Goal: Task Accomplishment & Management: Complete application form

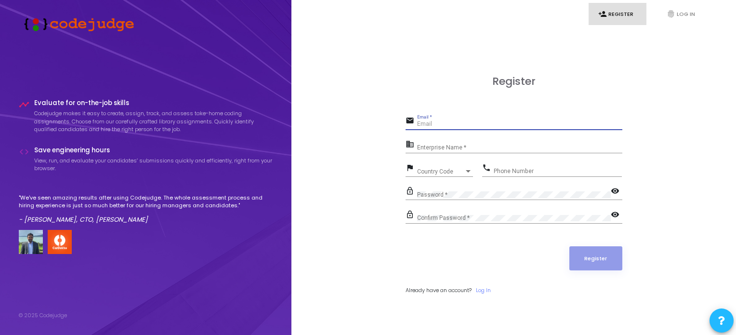
click at [476, 125] on input "Email *" at bounding box center [519, 124] width 205 height 7
type input "[EMAIL_ADDRESS][DOMAIN_NAME]"
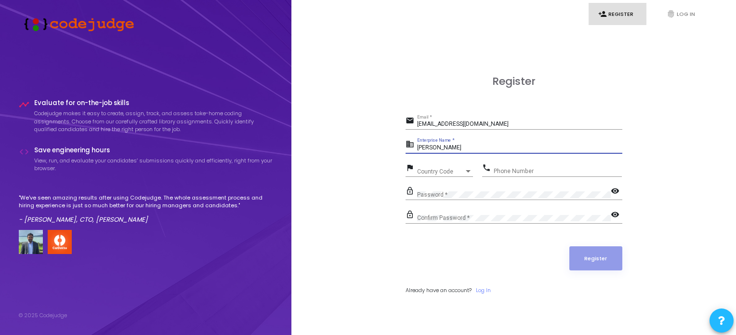
type input "[PERSON_NAME]"
click at [459, 171] on div "Country Code" at bounding box center [440, 172] width 47 height 6
click at [451, 173] on div "Iceland +354" at bounding box center [440, 172] width 47 height 6
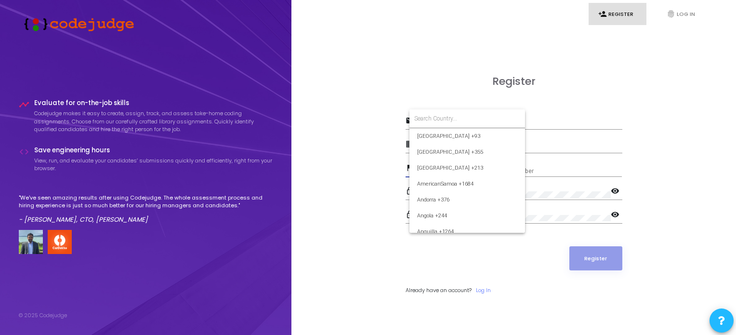
scroll to position [1456, 0]
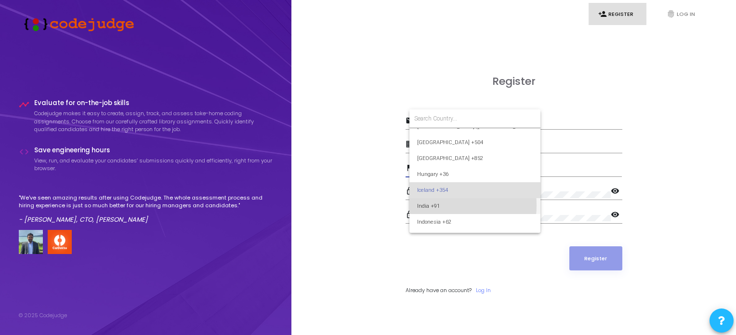
click at [442, 205] on span "India +91" at bounding box center [475, 206] width 116 height 16
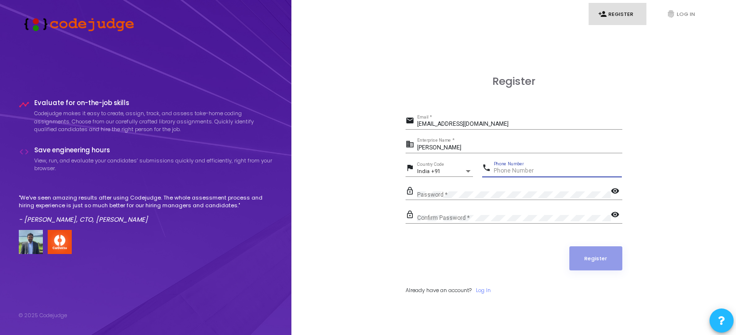
click at [520, 168] on input "Phone Number" at bounding box center [558, 171] width 128 height 7
type input "7838557076"
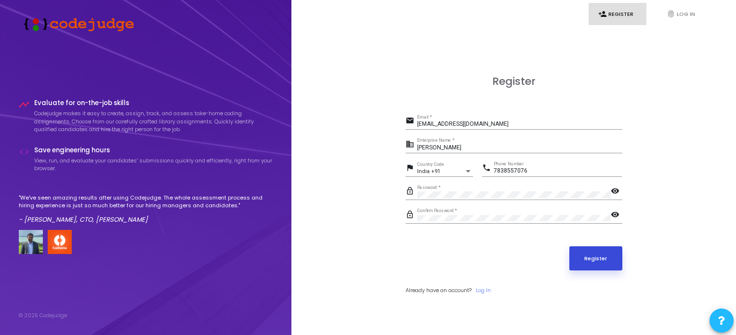
click at [605, 257] on button "Register" at bounding box center [595, 258] width 53 height 24
click at [689, 11] on link "fingerprint Log In" at bounding box center [686, 14] width 58 height 23
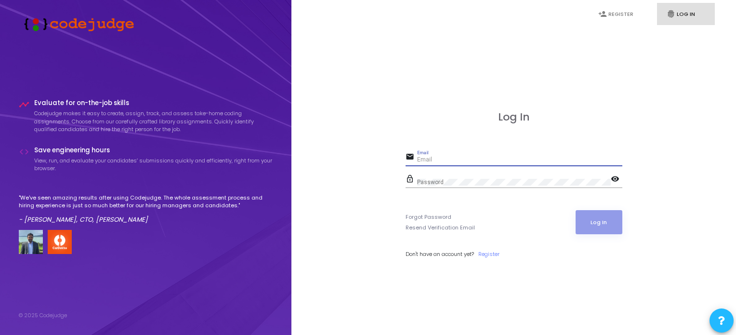
click at [437, 163] on input "Email" at bounding box center [519, 160] width 205 height 7
type input "[EMAIL_ADDRESS][DOMAIN_NAME]"
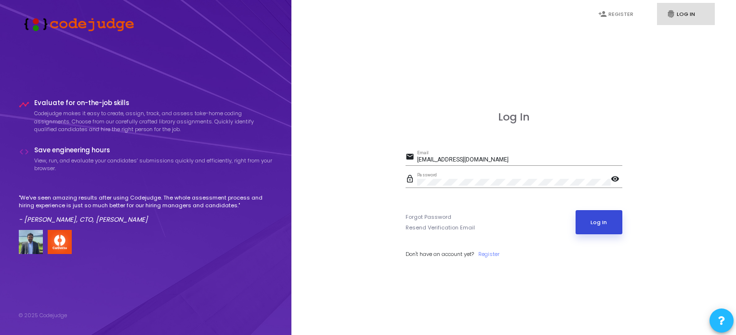
click at [611, 220] on button "Log In" at bounding box center [599, 222] width 47 height 24
click at [428, 213] on link "Forgot Password" at bounding box center [429, 217] width 46 height 8
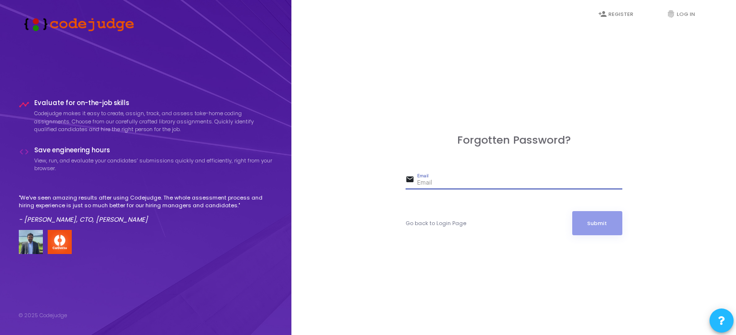
click at [434, 180] on input "Email" at bounding box center [519, 183] width 205 height 7
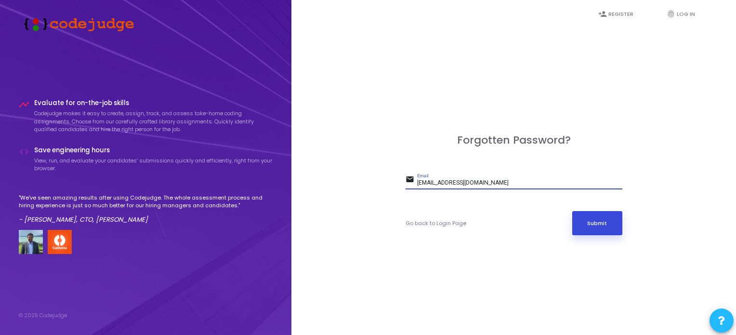
type input "[EMAIL_ADDRESS][DOMAIN_NAME]"
click at [590, 221] on button "Submit" at bounding box center [597, 223] width 50 height 24
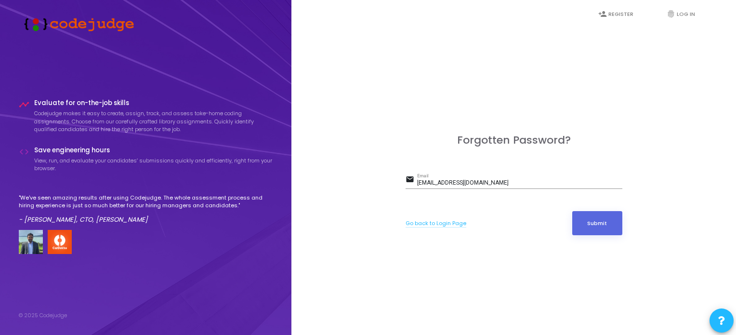
click at [429, 221] on link "Go back to Login Page" at bounding box center [436, 223] width 61 height 8
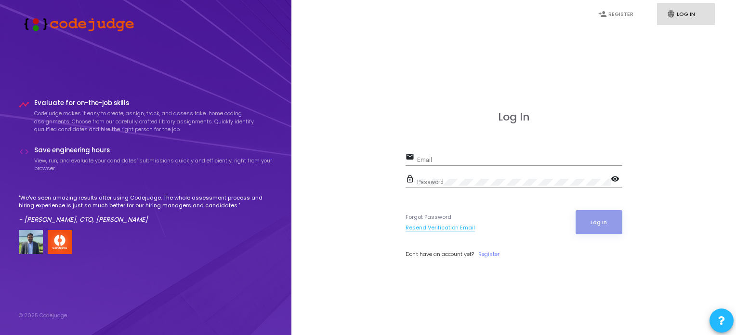
click at [424, 225] on link "Resend Verification Email" at bounding box center [440, 227] width 69 height 8
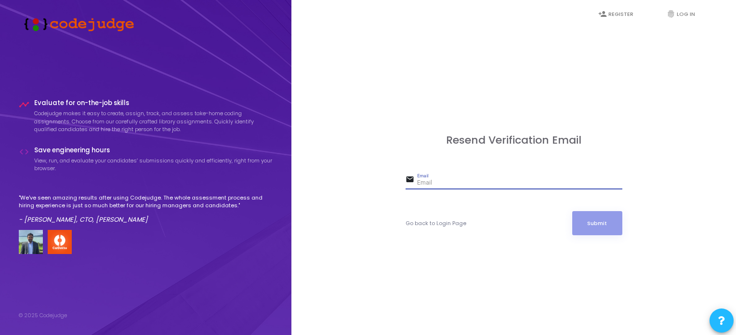
click at [436, 184] on input "Email" at bounding box center [519, 183] width 205 height 7
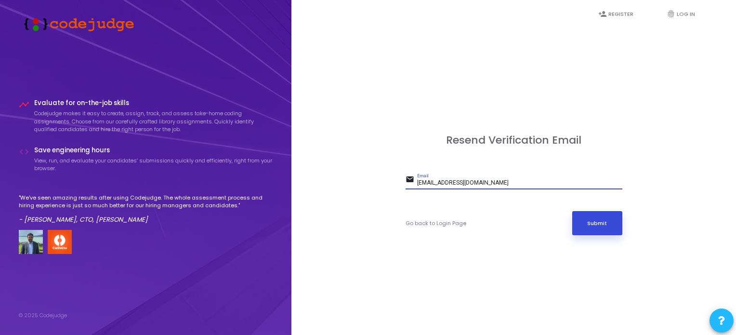
type input "[EMAIL_ADDRESS][DOMAIN_NAME]"
click at [599, 226] on button "Submit" at bounding box center [597, 223] width 50 height 24
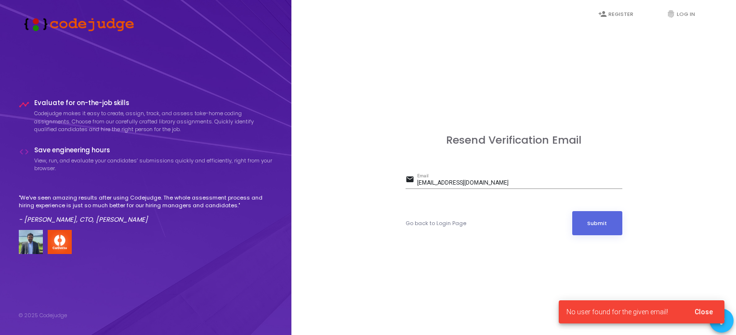
click at [640, 314] on span "No user found for the given email!" at bounding box center [617, 312] width 102 height 10
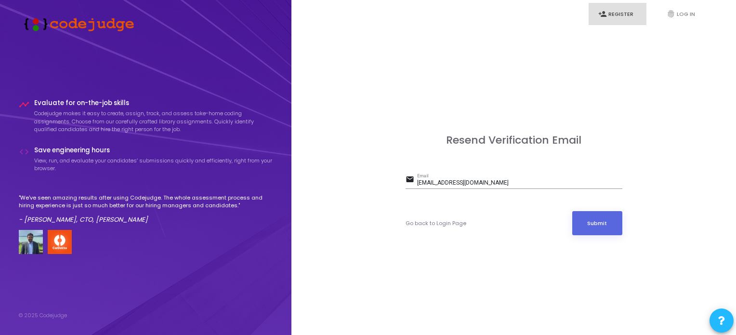
click at [625, 14] on link "person_add Register" at bounding box center [618, 14] width 58 height 23
